Goal: Information Seeking & Learning: Learn about a topic

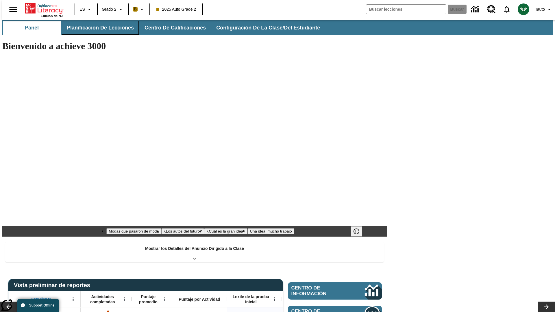
click at [97, 28] on span "Planificación de lecciones" at bounding box center [100, 28] width 67 height 7
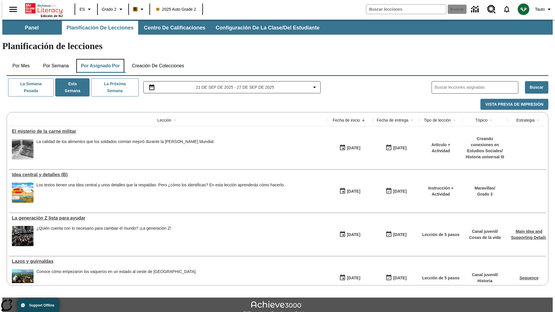
click at [99, 59] on button "Por asignado por" at bounding box center [100, 66] width 48 height 14
type input "El sueño de los animales"
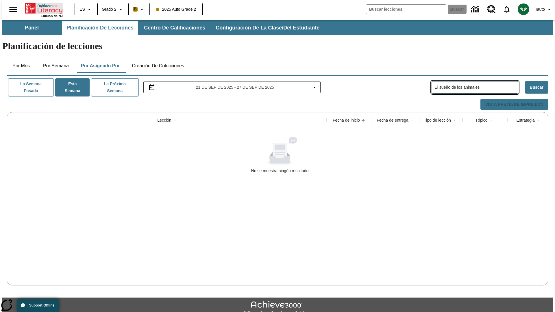
click at [42, 8] on icon "Portada" at bounding box center [44, 9] width 38 height 12
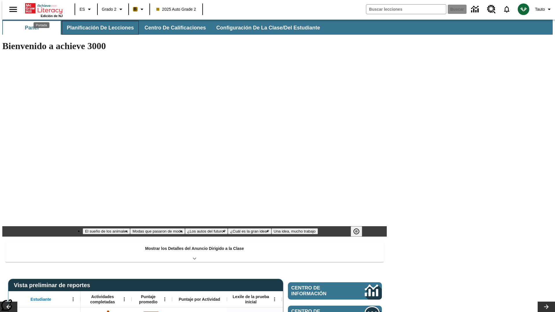
click at [97, 28] on span "Planificación de lecciones" at bounding box center [100, 28] width 67 height 7
